Goal: Task Accomplishment & Management: Manage account settings

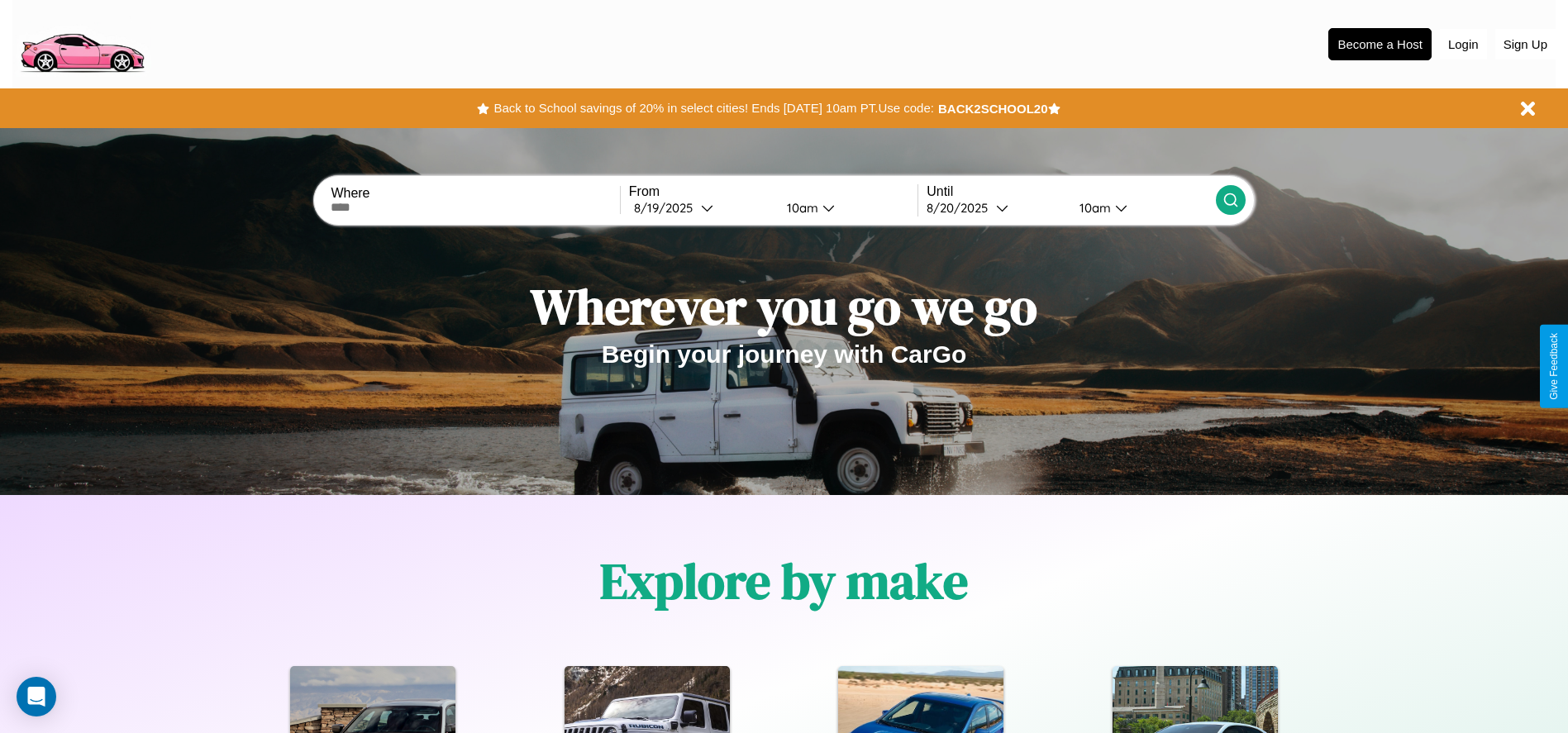
scroll to position [737, 0]
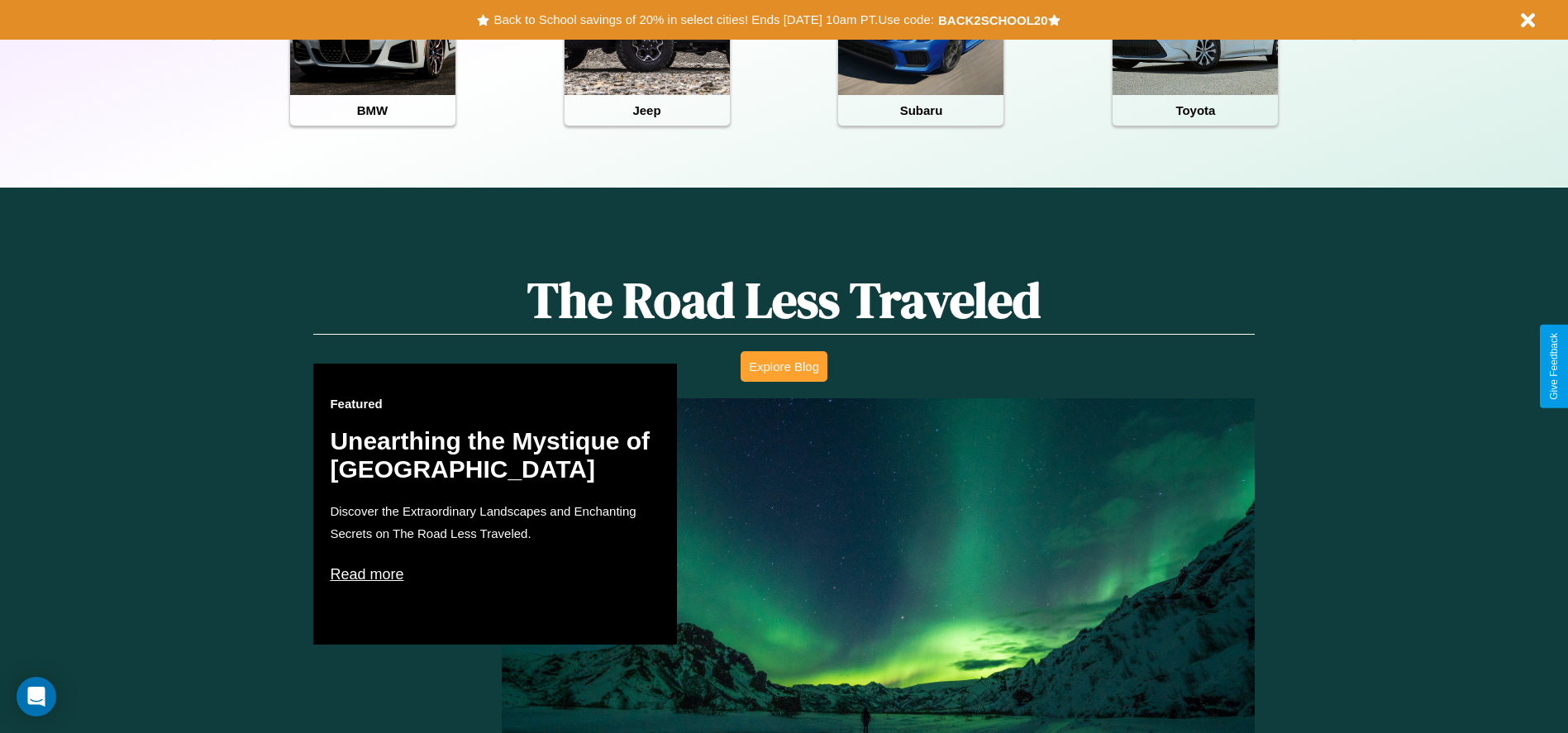
click at [784, 366] on button "Explore Blog" at bounding box center [784, 366] width 87 height 31
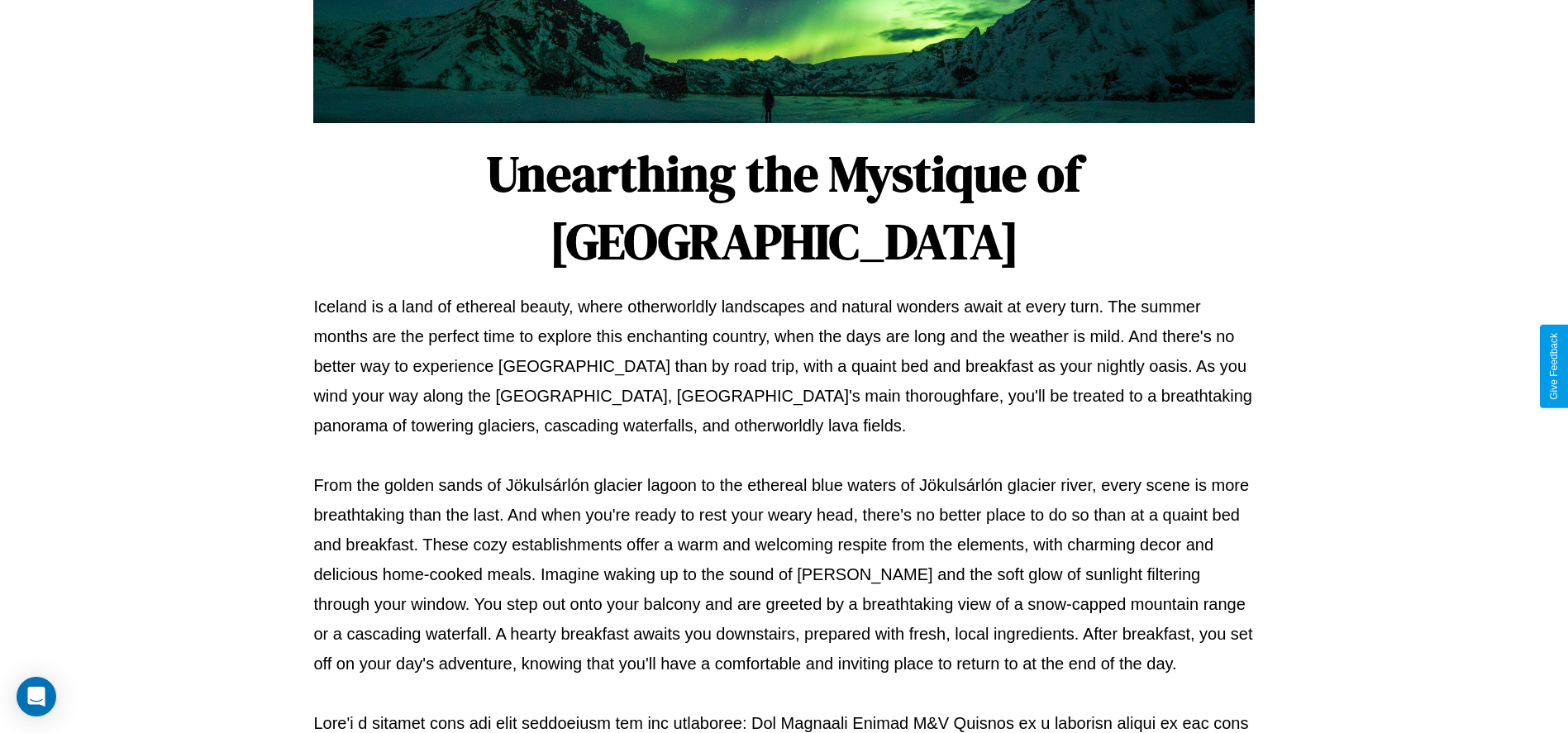
scroll to position [549, 0]
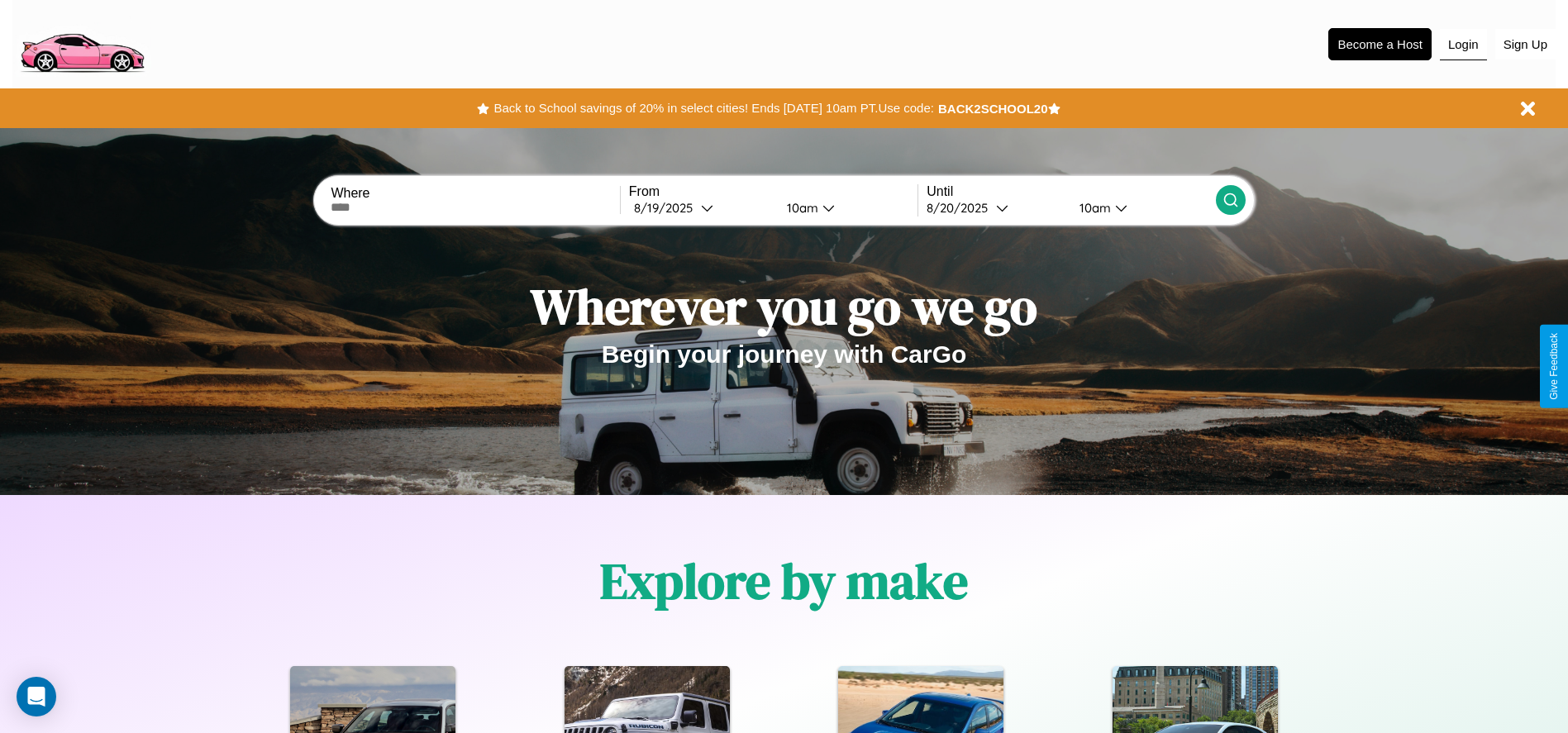
click at [1463, 44] on button "Login" at bounding box center [1464, 45] width 48 height 32
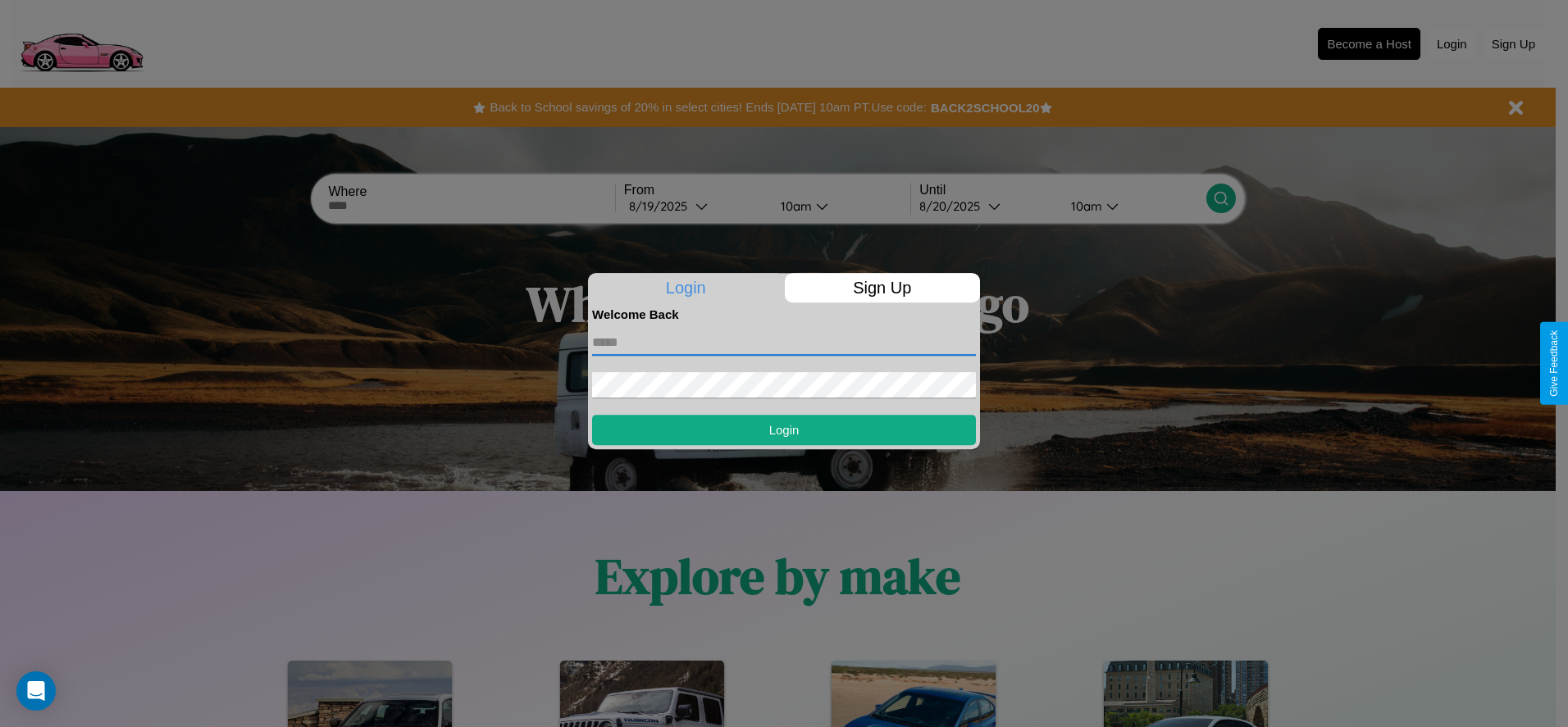
click at [784, 342] on input "text" at bounding box center [784, 342] width 384 height 27
type input "**********"
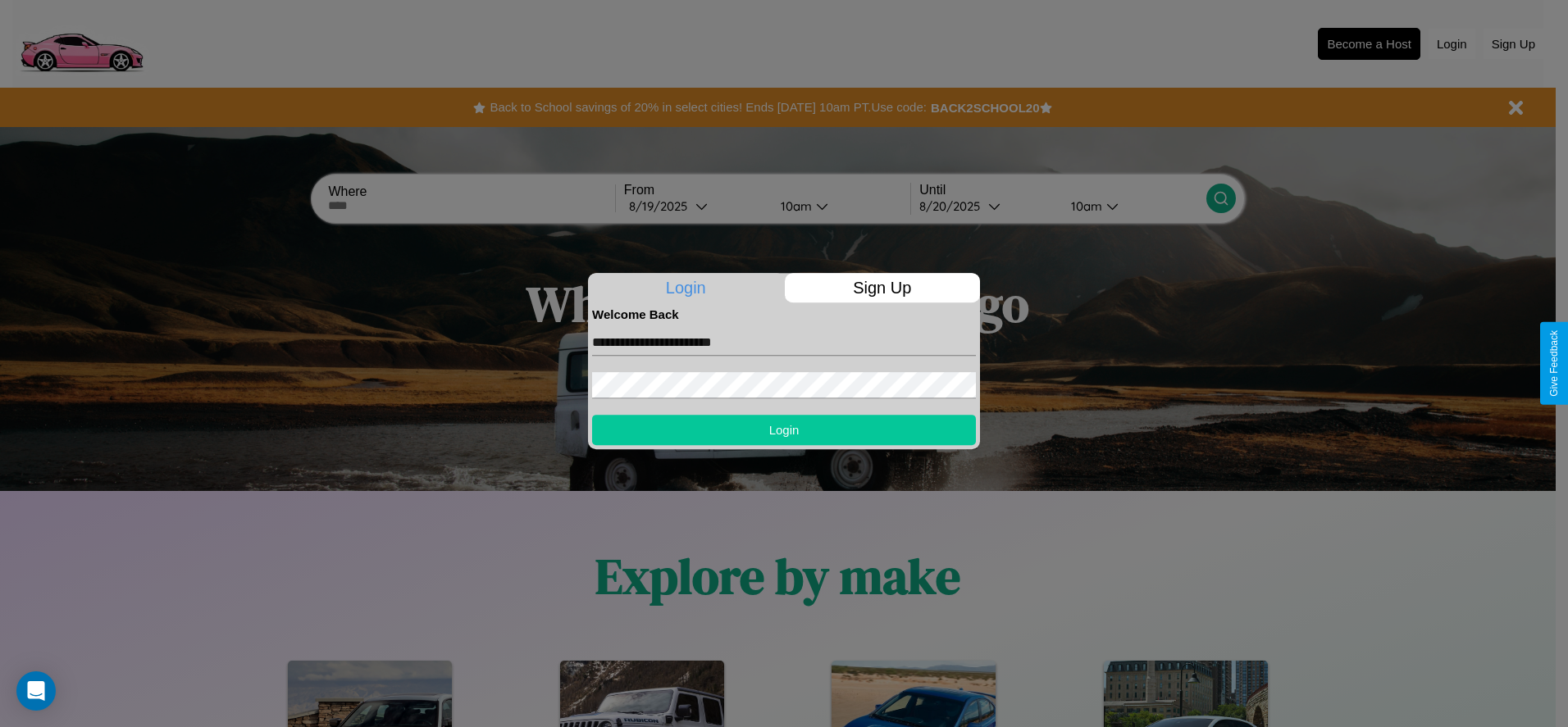
click at [784, 430] on button "Login" at bounding box center [784, 430] width 384 height 30
